Goal: Task Accomplishment & Management: Complete application form

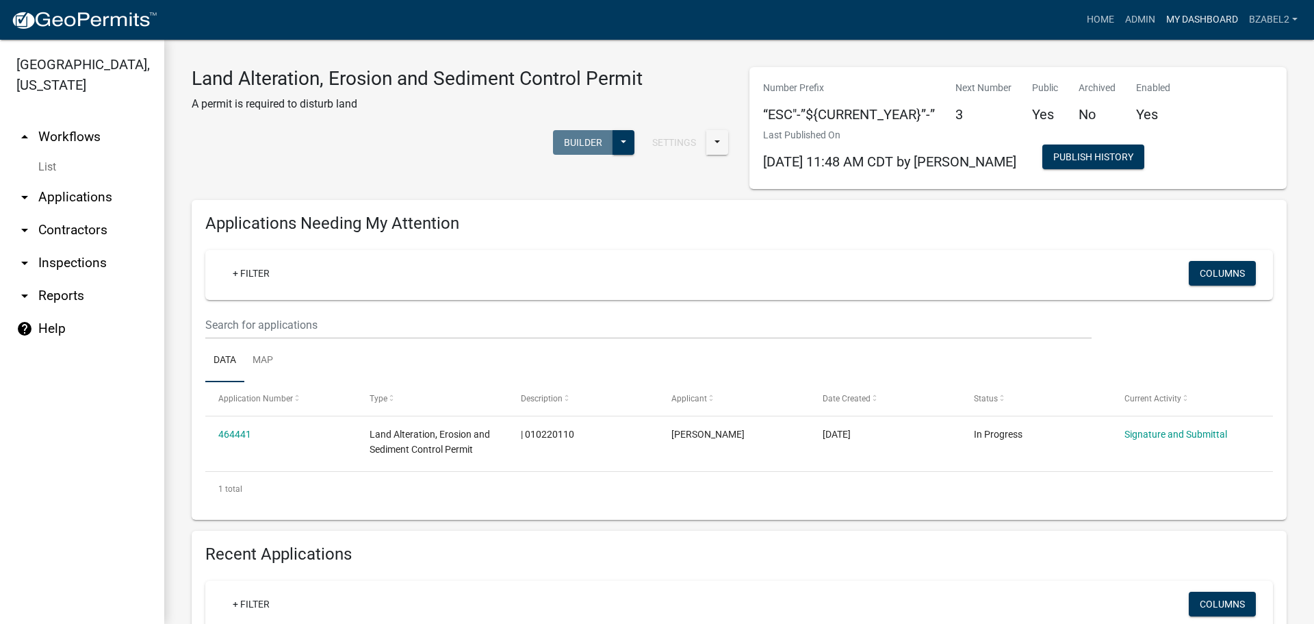
click at [1178, 11] on link "My Dashboard" at bounding box center [1202, 20] width 83 height 26
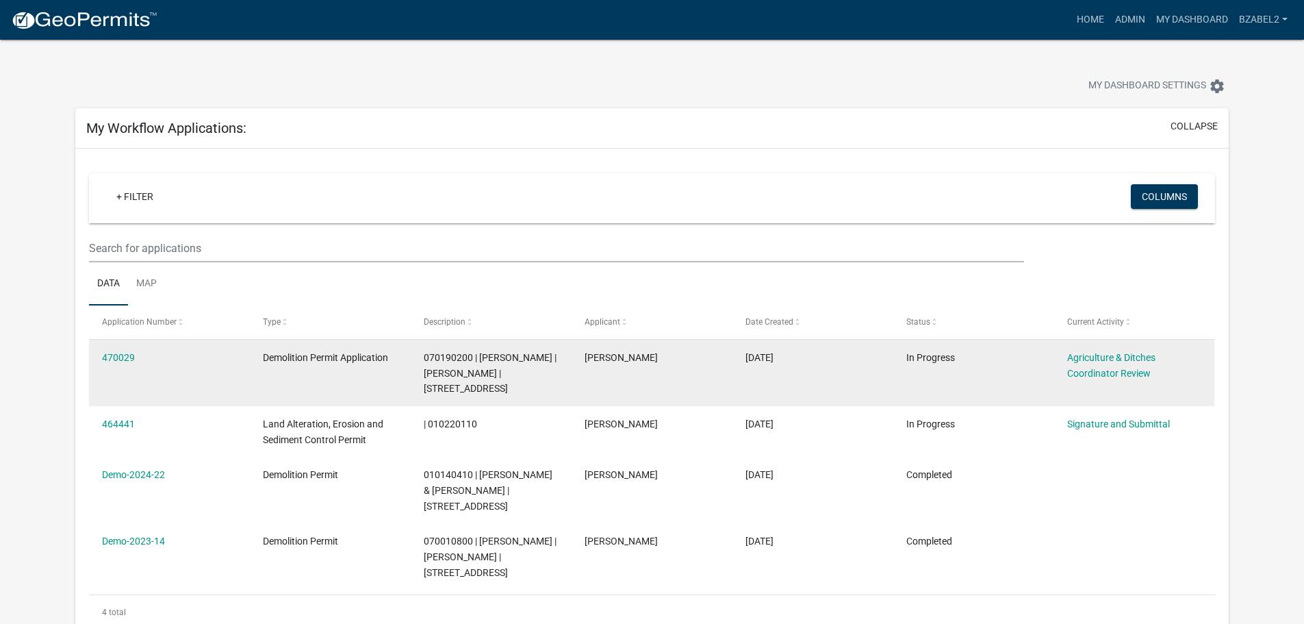
click at [1122, 364] on div "Agriculture & Ditches Coordinator Review" at bounding box center [1134, 365] width 134 height 31
click at [1122, 357] on link "Agriculture & Ditches Coordinator Review" at bounding box center [1111, 365] width 88 height 27
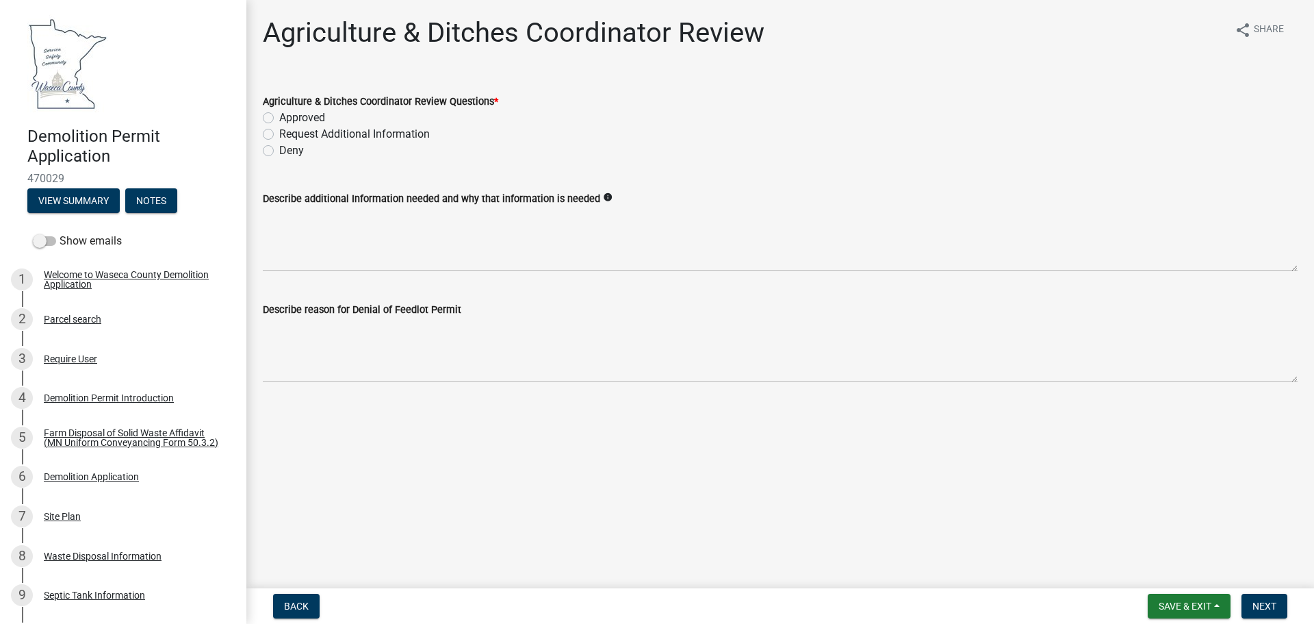
click at [279, 118] on label "Approved" at bounding box center [302, 118] width 46 height 16
click at [279, 118] on input "Approved" at bounding box center [283, 114] width 9 height 9
radio input "true"
click at [1172, 604] on span "Save & Exit" at bounding box center [1185, 605] width 53 height 11
click at [1175, 566] on button "Save & Exit" at bounding box center [1176, 570] width 110 height 33
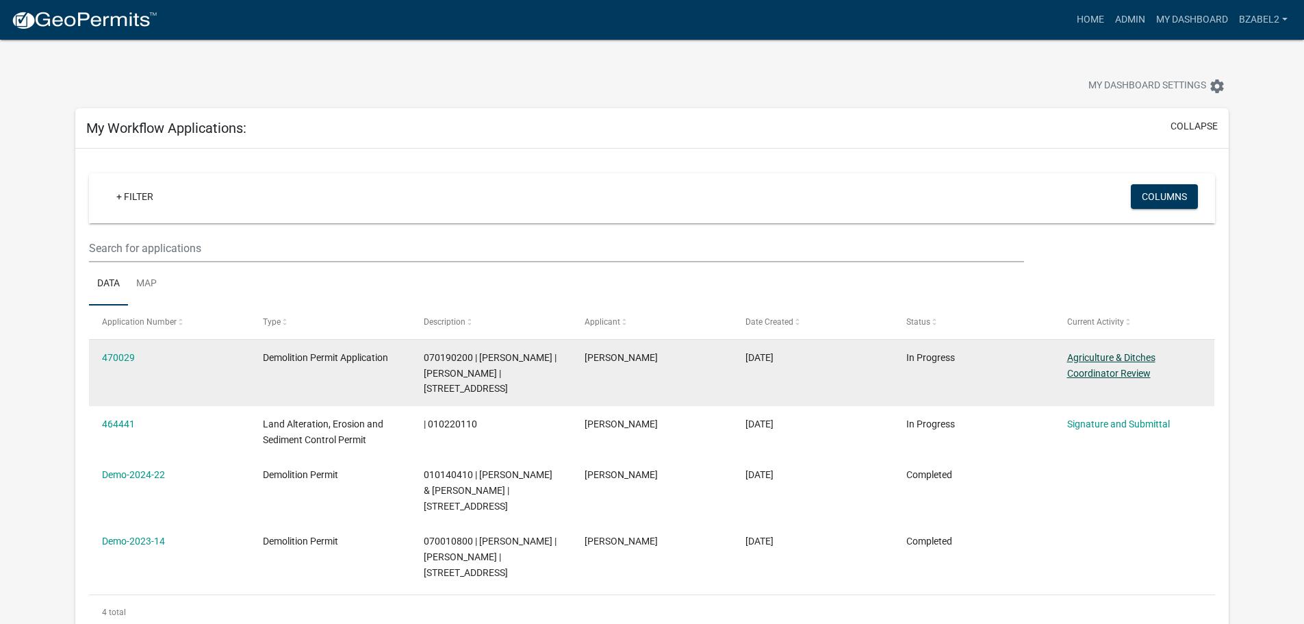
click at [1082, 357] on link "Agriculture & Ditches Coordinator Review" at bounding box center [1111, 365] width 88 height 27
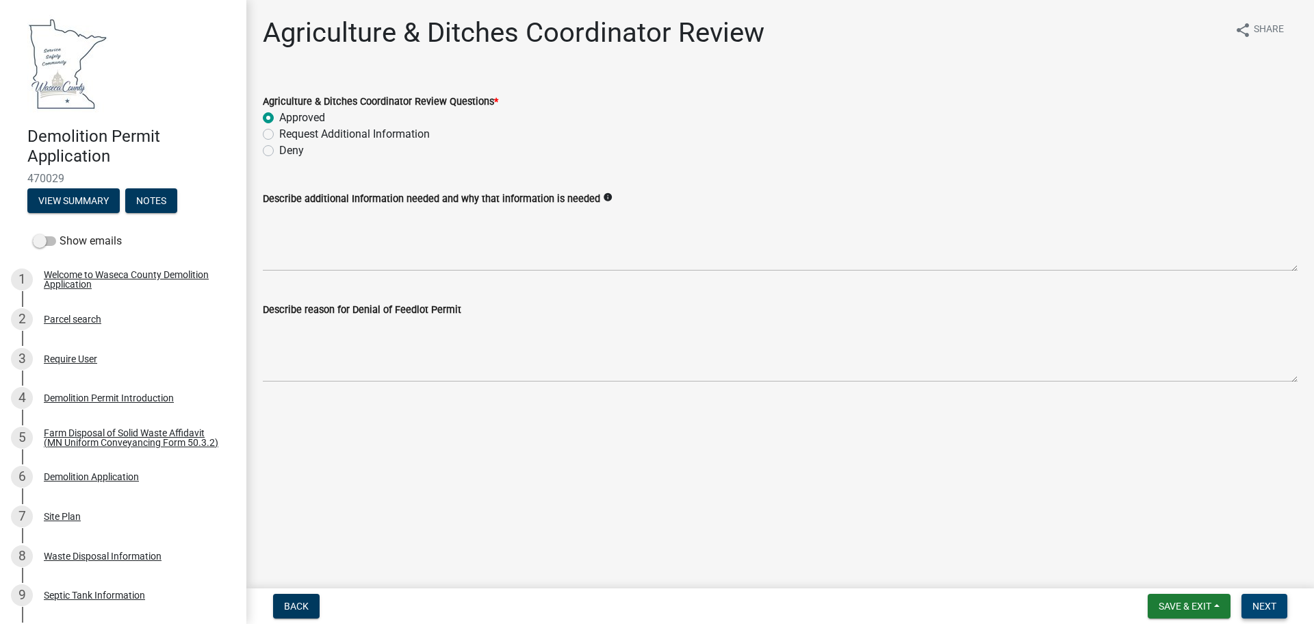
click at [1264, 606] on span "Next" at bounding box center [1265, 605] width 24 height 11
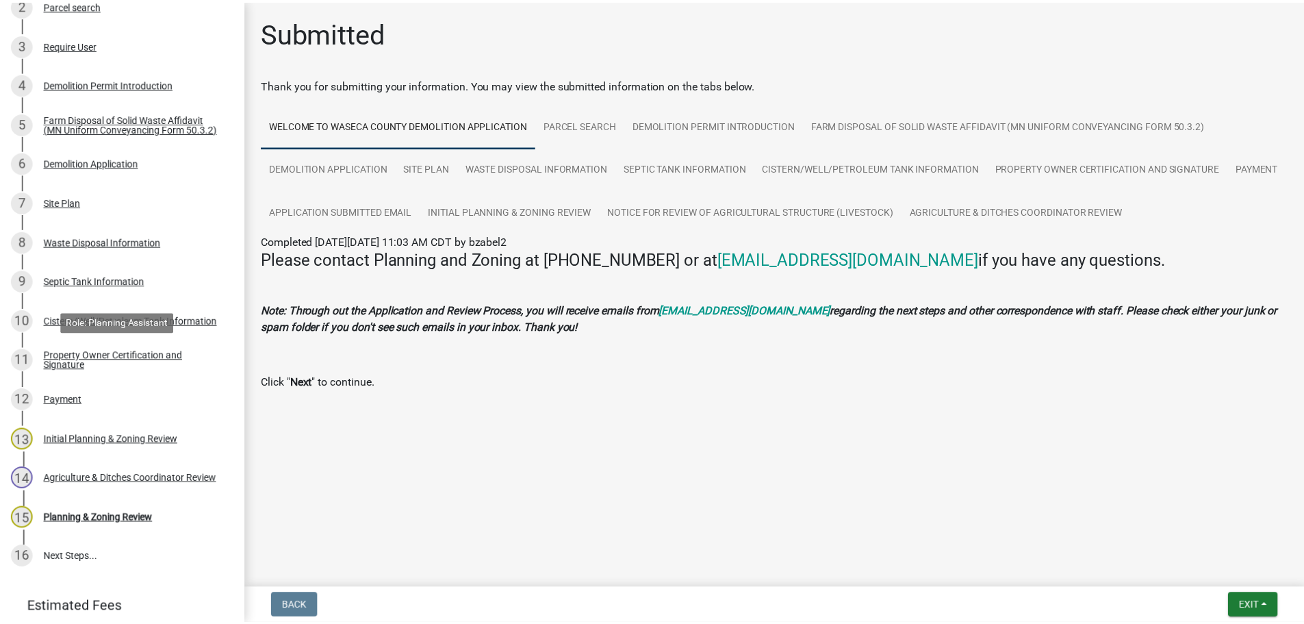
scroll to position [401, 0]
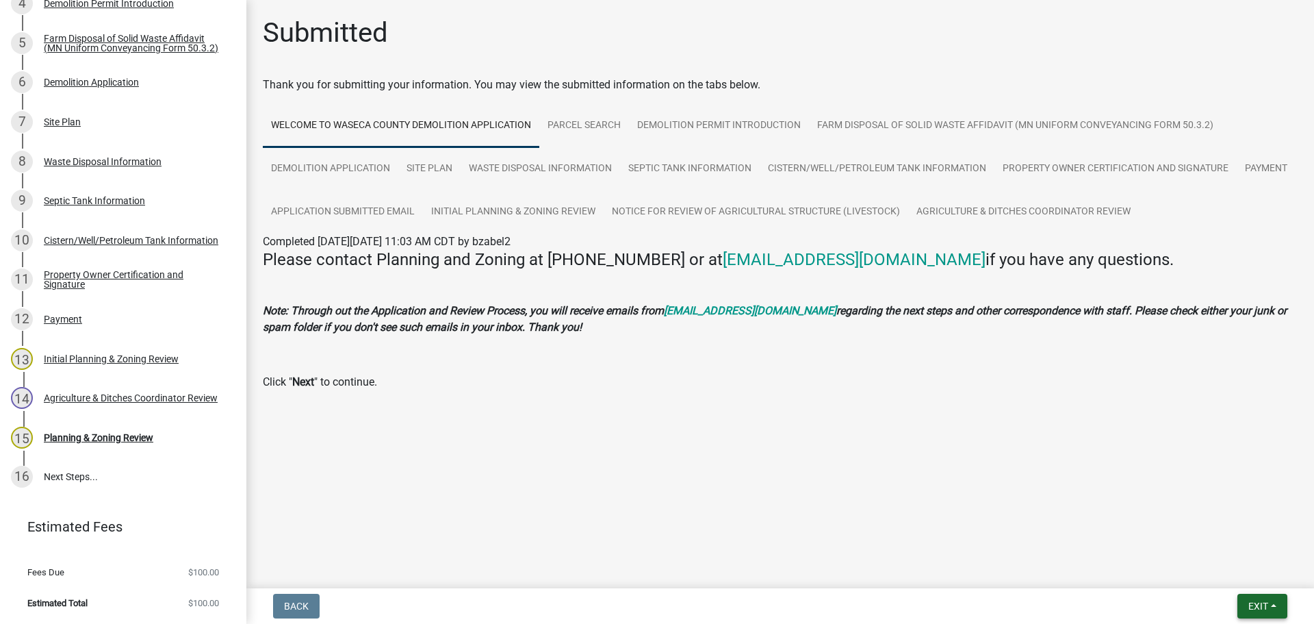
click at [1274, 603] on button "Exit" at bounding box center [1263, 605] width 50 height 25
click at [1222, 571] on button "Save & Exit" at bounding box center [1233, 570] width 110 height 33
